Goal: Obtain resource: Download file/media

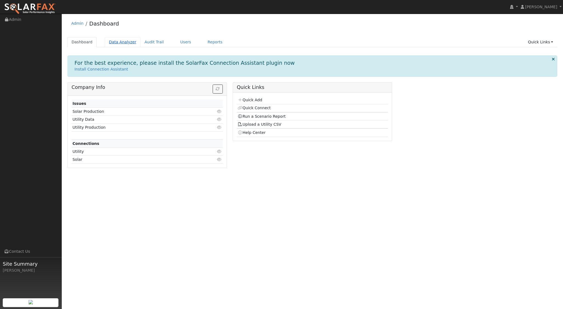
click at [120, 41] on link "Data Analyzer" at bounding box center [123, 42] width 36 height 10
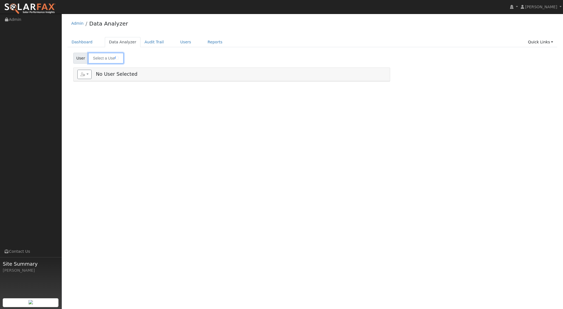
type input "[PERSON_NAME]"
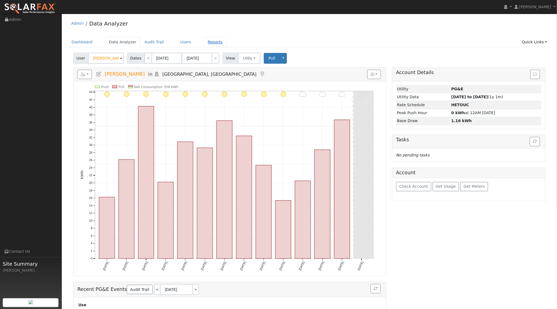
click at [204, 41] on link "Reports" at bounding box center [215, 42] width 23 height 10
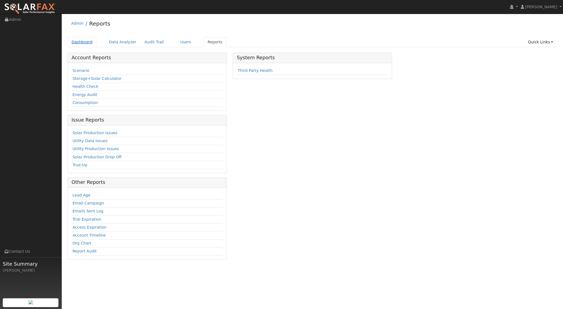
click at [78, 43] on link "Dashboard" at bounding box center [82, 42] width 29 height 10
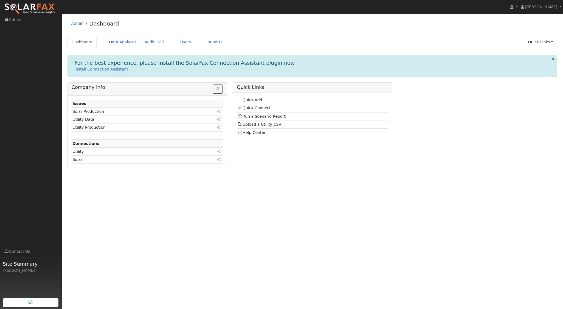
click at [119, 41] on link "Data Analyzer" at bounding box center [123, 42] width 36 height 10
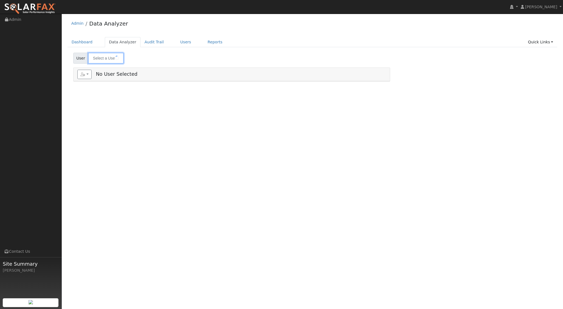
type input "[PERSON_NAME]"
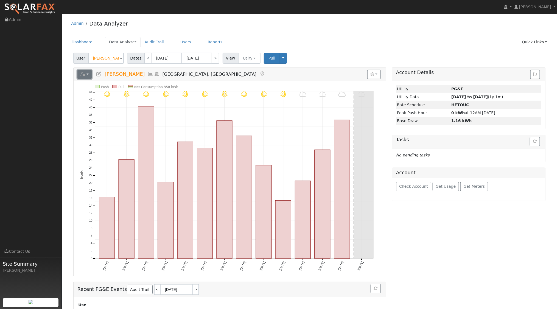
click at [87, 74] on button "button" at bounding box center [84, 74] width 15 height 9
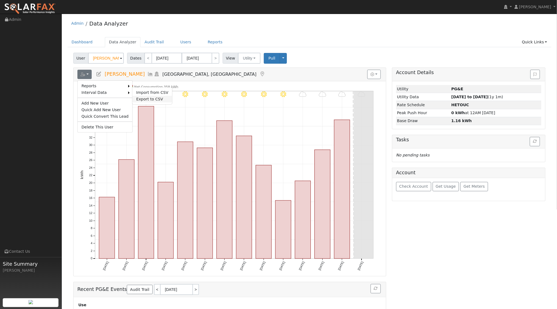
click at [144, 97] on link "Export to CSV" at bounding box center [152, 99] width 40 height 7
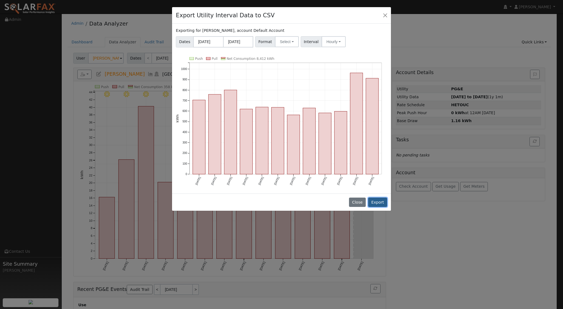
click at [376, 202] on button "Export" at bounding box center [377, 202] width 19 height 9
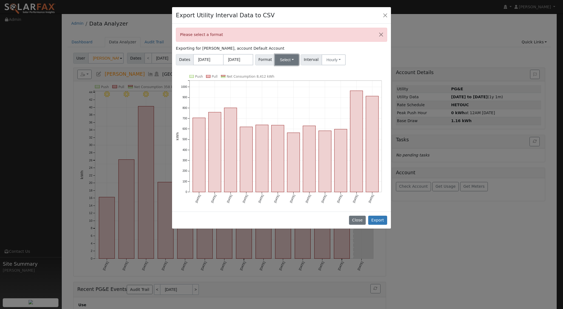
click at [291, 59] on button "Select" at bounding box center [287, 59] width 24 height 11
click at [291, 122] on link "OpenSolar" at bounding box center [293, 122] width 39 height 8
click at [380, 220] on button "Export" at bounding box center [377, 220] width 19 height 9
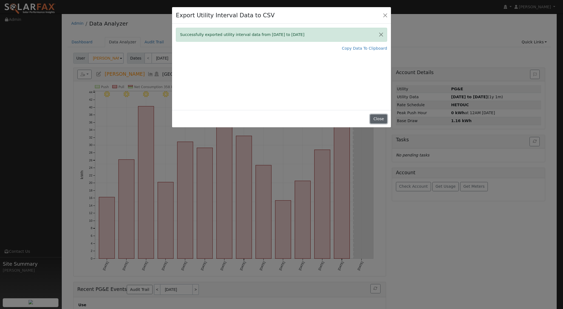
click at [378, 121] on button "Close" at bounding box center [378, 118] width 17 height 9
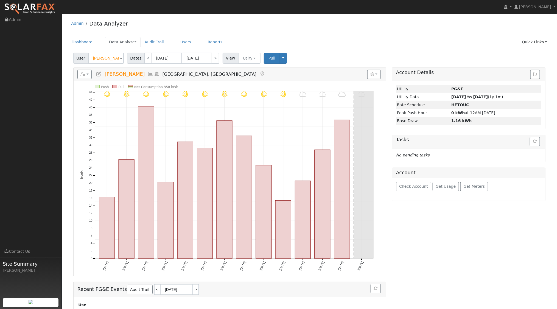
click at [154, 72] on icon at bounding box center [157, 74] width 6 height 5
